Goal: Task Accomplishment & Management: Manage account settings

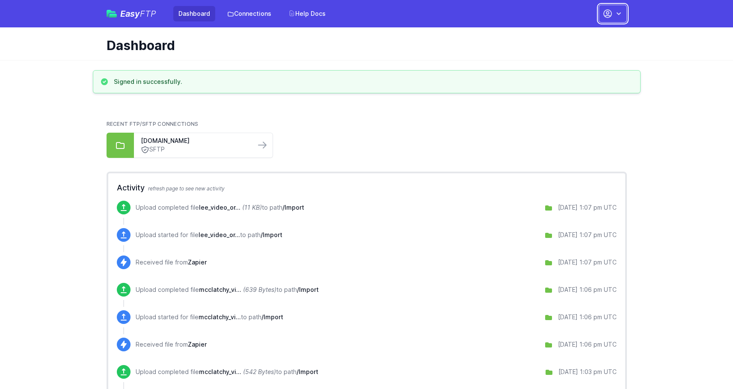
click at [619, 14] on icon "button" at bounding box center [618, 13] width 4 height 3
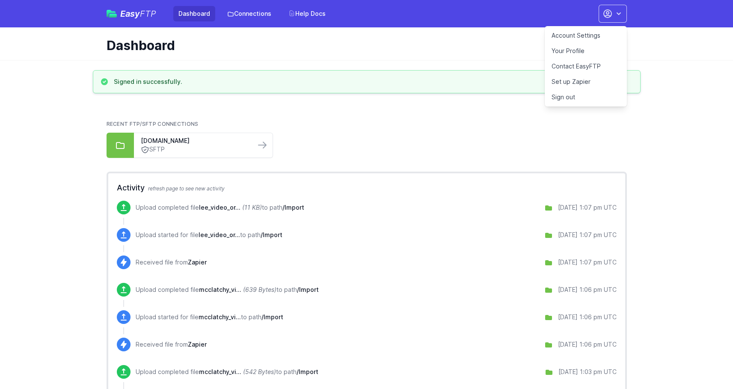
click at [599, 33] on link "Account Settings" at bounding box center [586, 35] width 82 height 15
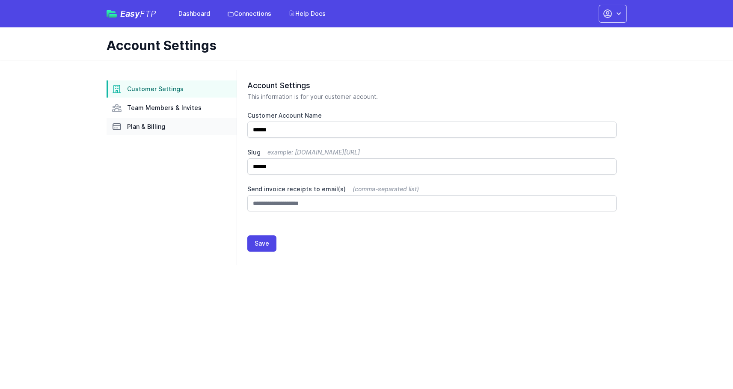
click at [190, 121] on link "Plan & Billing" at bounding box center [172, 126] width 130 height 17
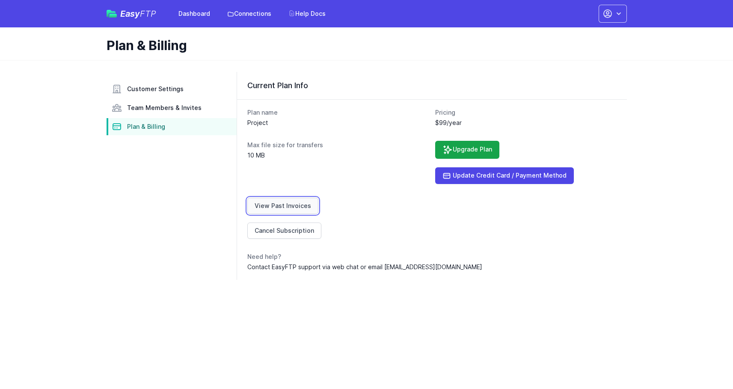
click at [289, 203] on link "View Past Invoices" at bounding box center [282, 206] width 71 height 16
